Goal: Task Accomplishment & Management: Manage account settings

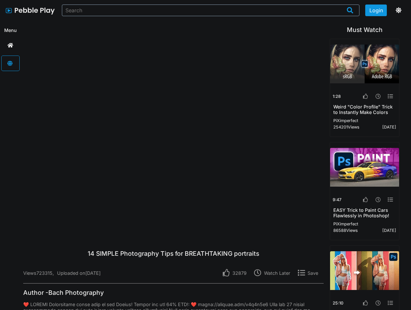
click at [376, 10] on button "Login" at bounding box center [376, 11] width 22 height 12
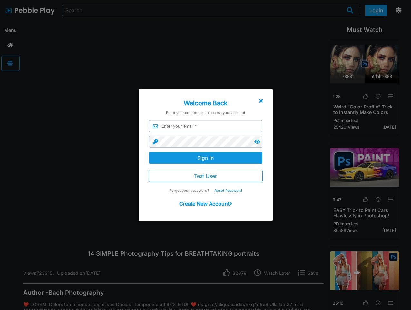
click at [398, 10] on div at bounding box center [205, 165] width 411 height 372
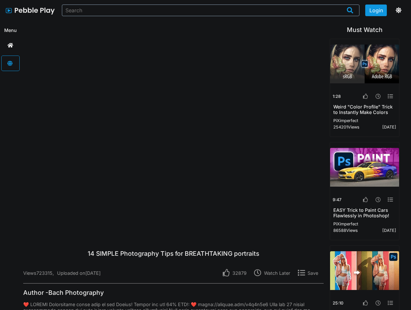
click at [236, 273] on p "32879" at bounding box center [238, 272] width 17 height 5
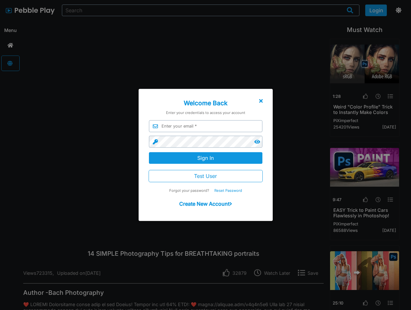
click at [274, 273] on div at bounding box center [205, 165] width 411 height 372
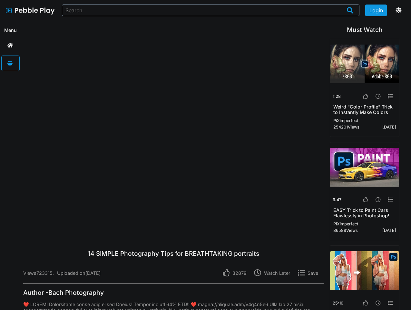
click at [310, 273] on p "Save" at bounding box center [311, 272] width 13 height 5
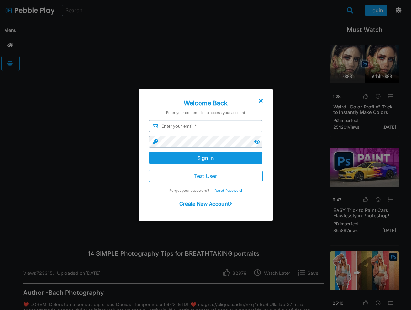
click at [365, 96] on div at bounding box center [205, 165] width 411 height 372
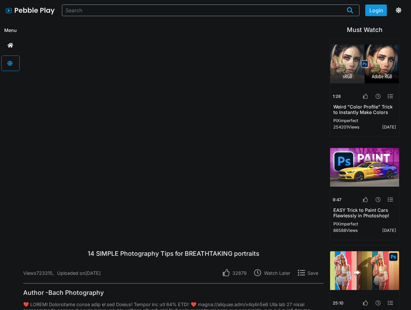
click at [377, 96] on icon at bounding box center [378, 96] width 5 height 5
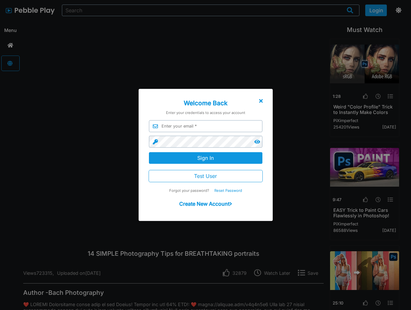
click at [390, 96] on div at bounding box center [205, 165] width 411 height 372
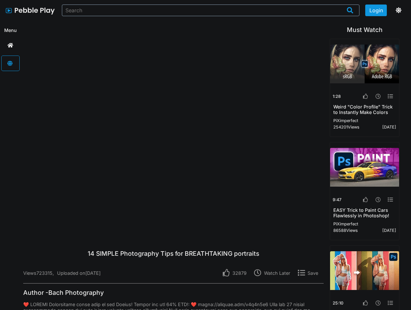
click at [365, 199] on icon at bounding box center [365, 199] width 5 height 5
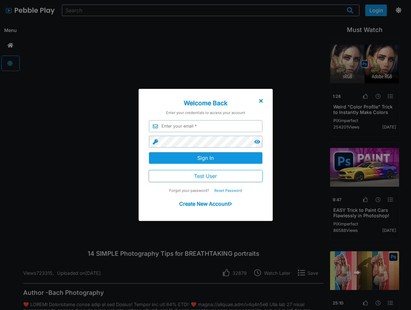
click at [377, 199] on div at bounding box center [205, 165] width 411 height 372
